Goal: Task Accomplishment & Management: Complete application form

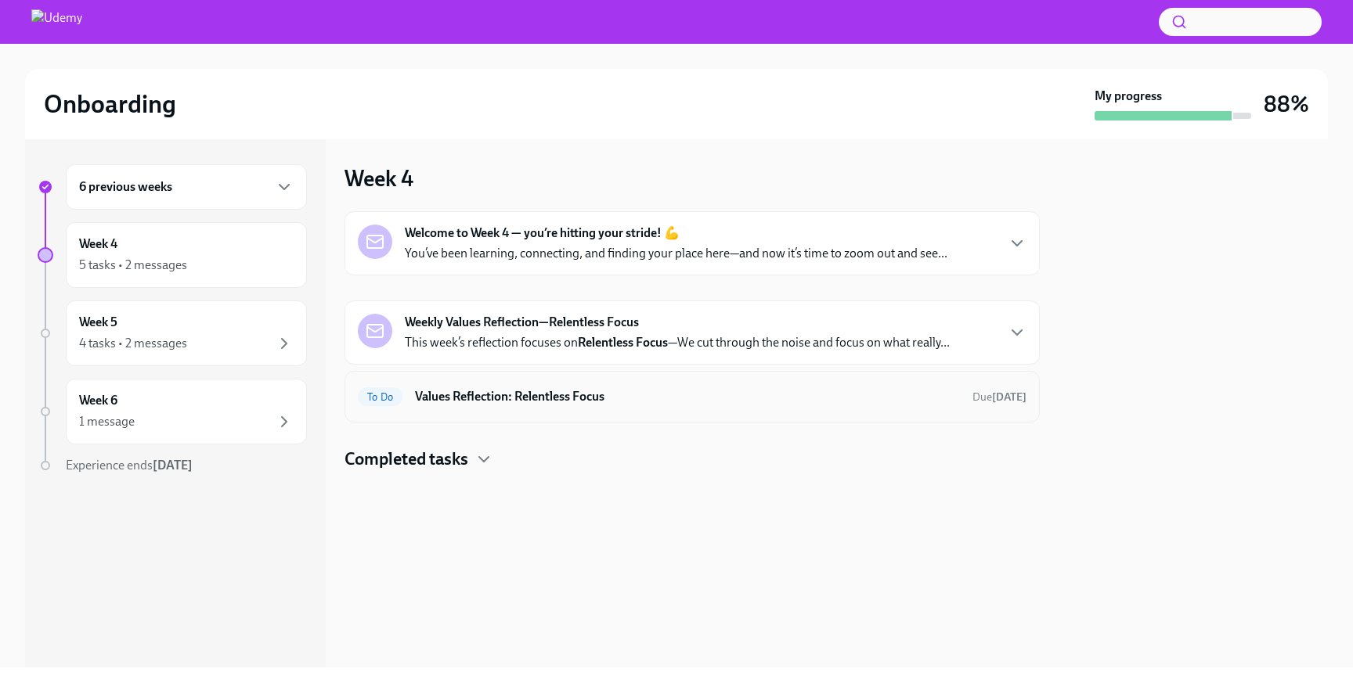
click at [640, 398] on h6 "Values Reflection: Relentless Focus" at bounding box center [687, 396] width 545 height 17
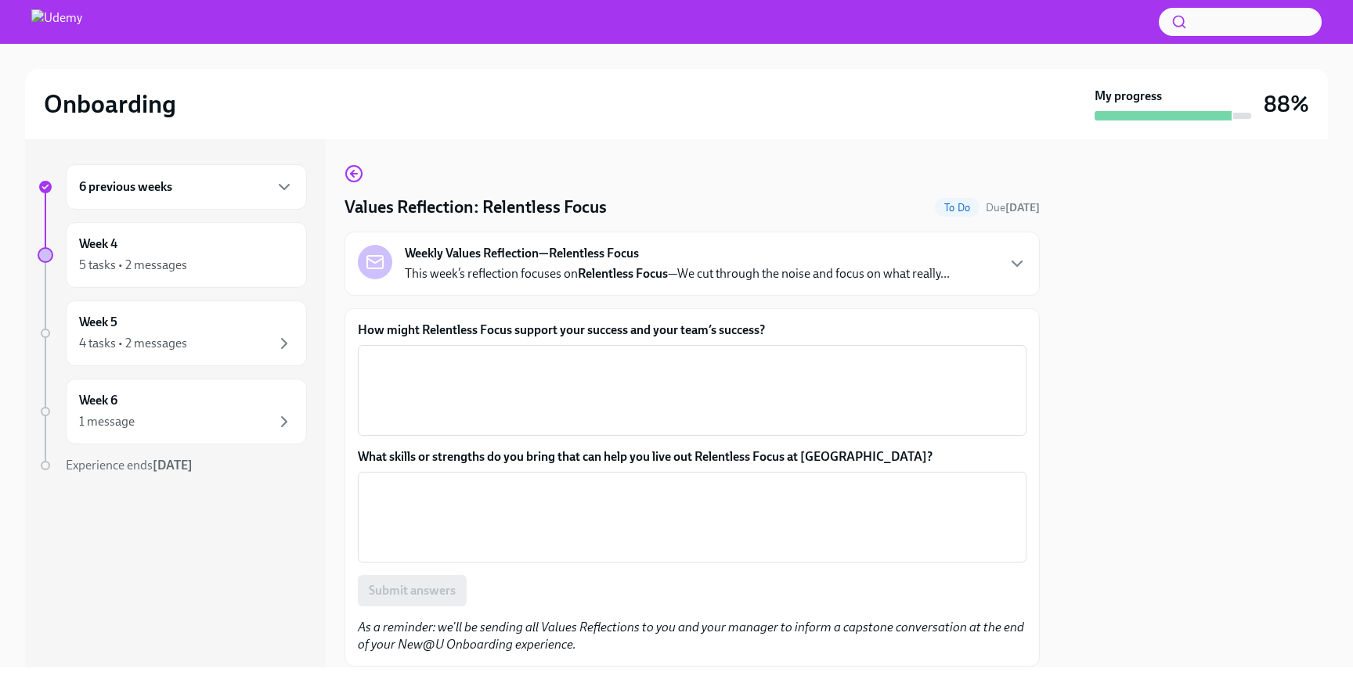
click at [949, 276] on p "This week’s reflection focuses on Relentless Focus —We cut through the noise an…" at bounding box center [677, 273] width 545 height 17
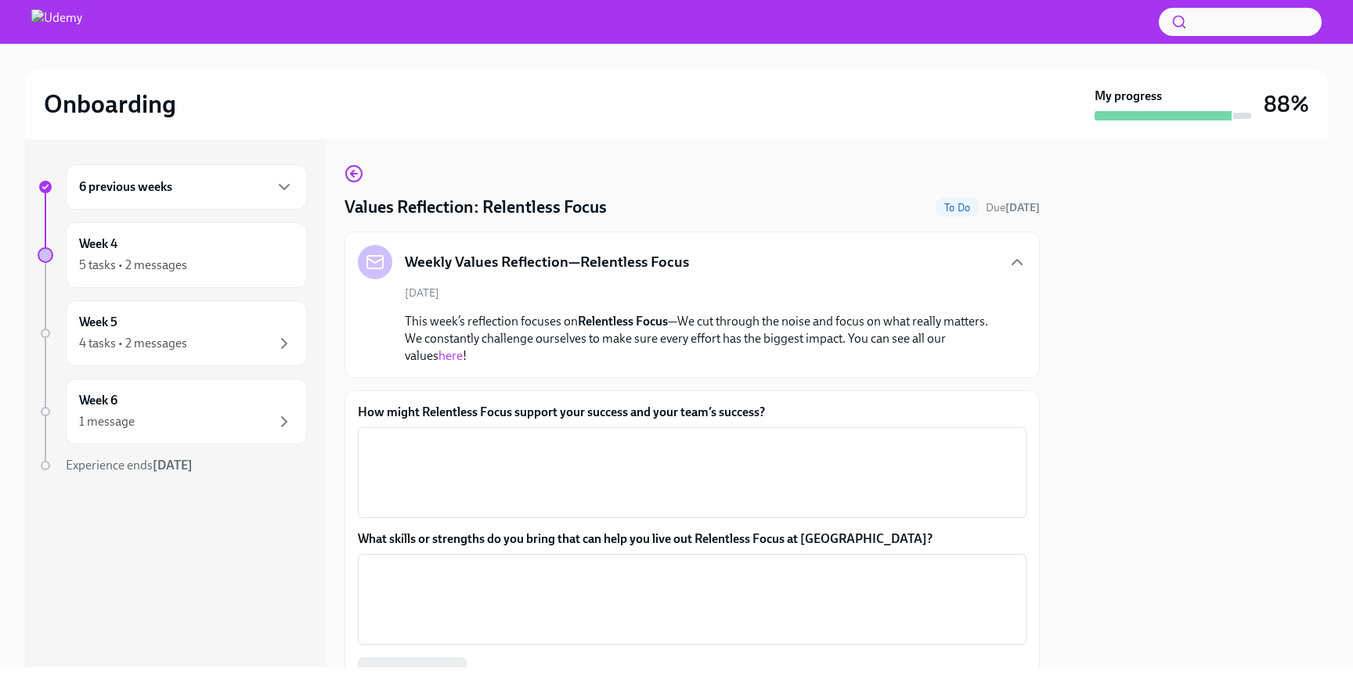
click at [438, 356] on link "here" at bounding box center [450, 355] width 24 height 15
click at [616, 430] on div "x ​" at bounding box center [692, 472] width 668 height 91
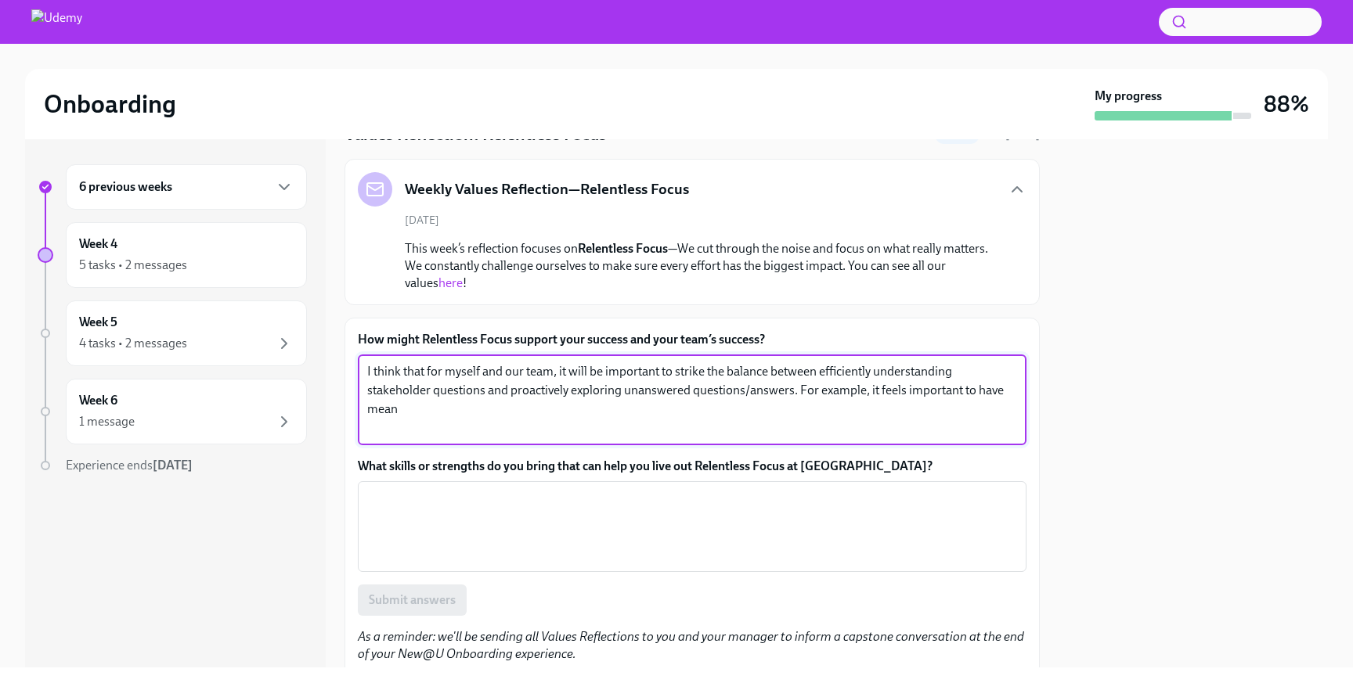
scroll to position [79, 0]
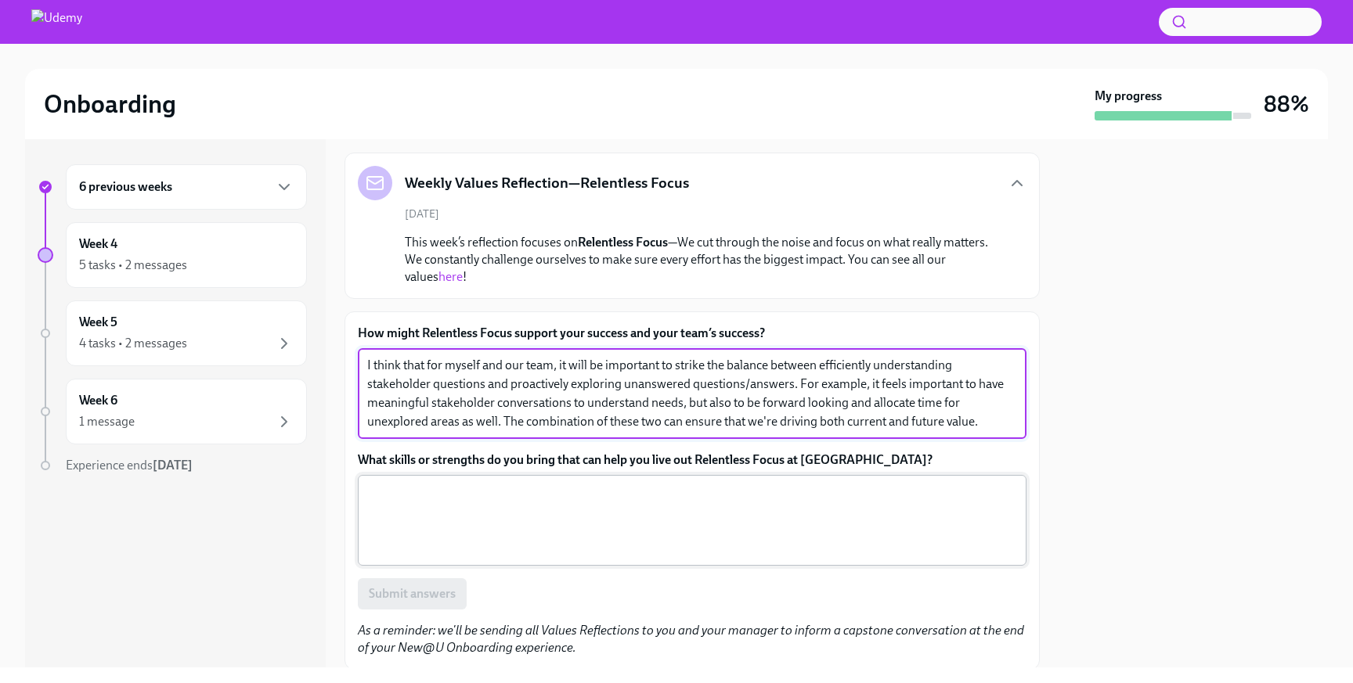
type textarea "I think that for myself and our team, it will be important to strike the balanc…"
click at [704, 506] on textarea "What skills or strengths do you bring that can help you live out Relentless Foc…" at bounding box center [692, 520] width 650 height 75
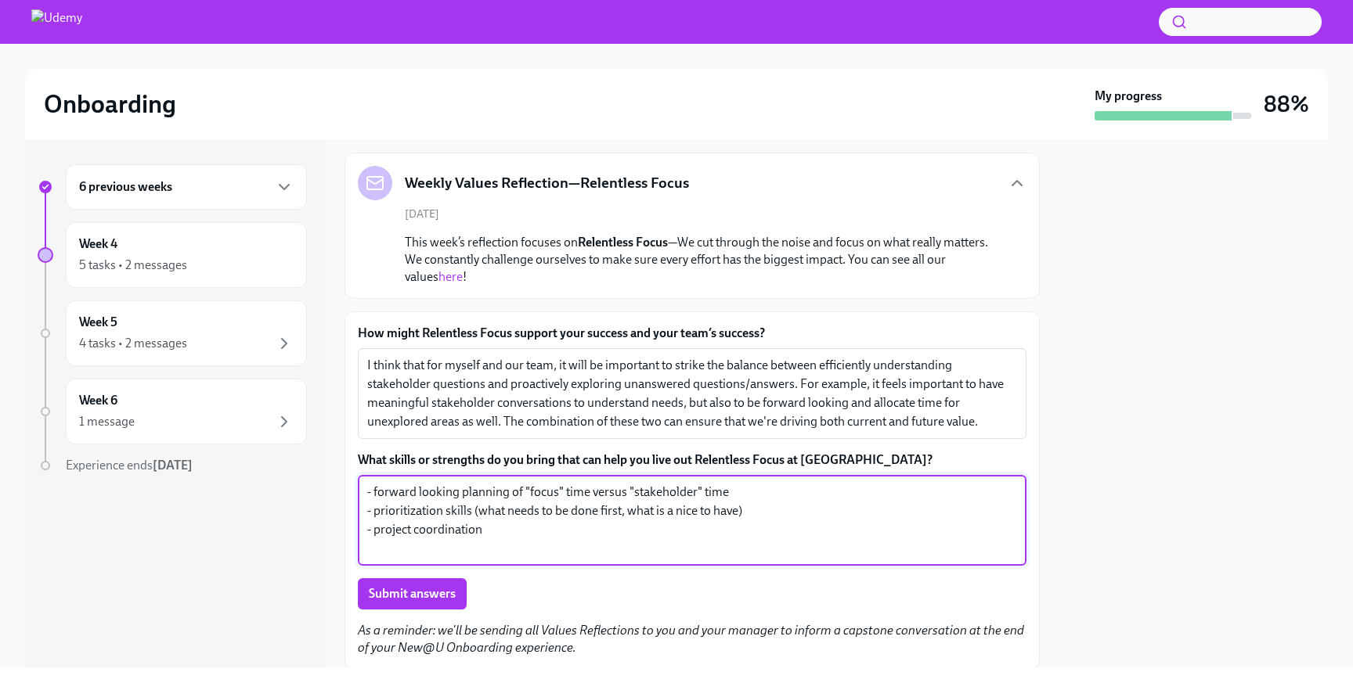
scroll to position [132, 0]
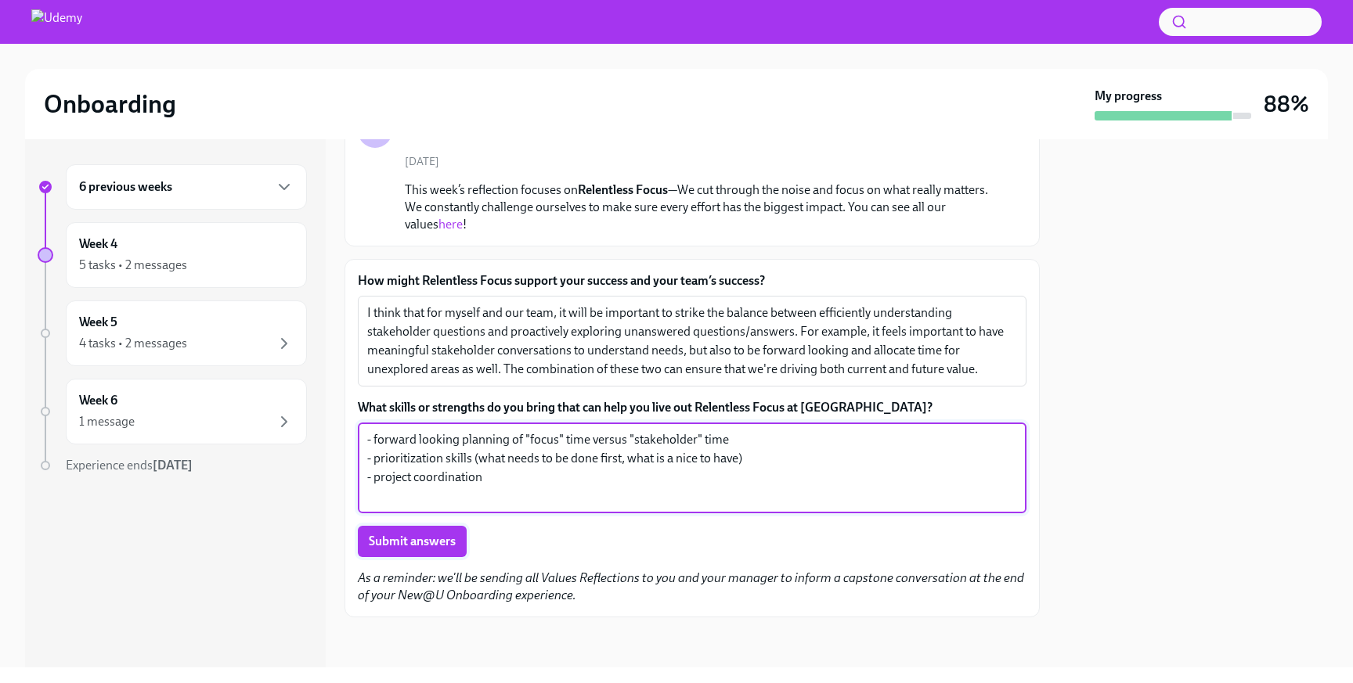
type textarea "- forward looking planning of "focus" time versus "stakeholder" time - prioriti…"
click at [427, 540] on span "Submit answers" at bounding box center [412, 542] width 87 height 16
